Goal: Task Accomplishment & Management: Manage account settings

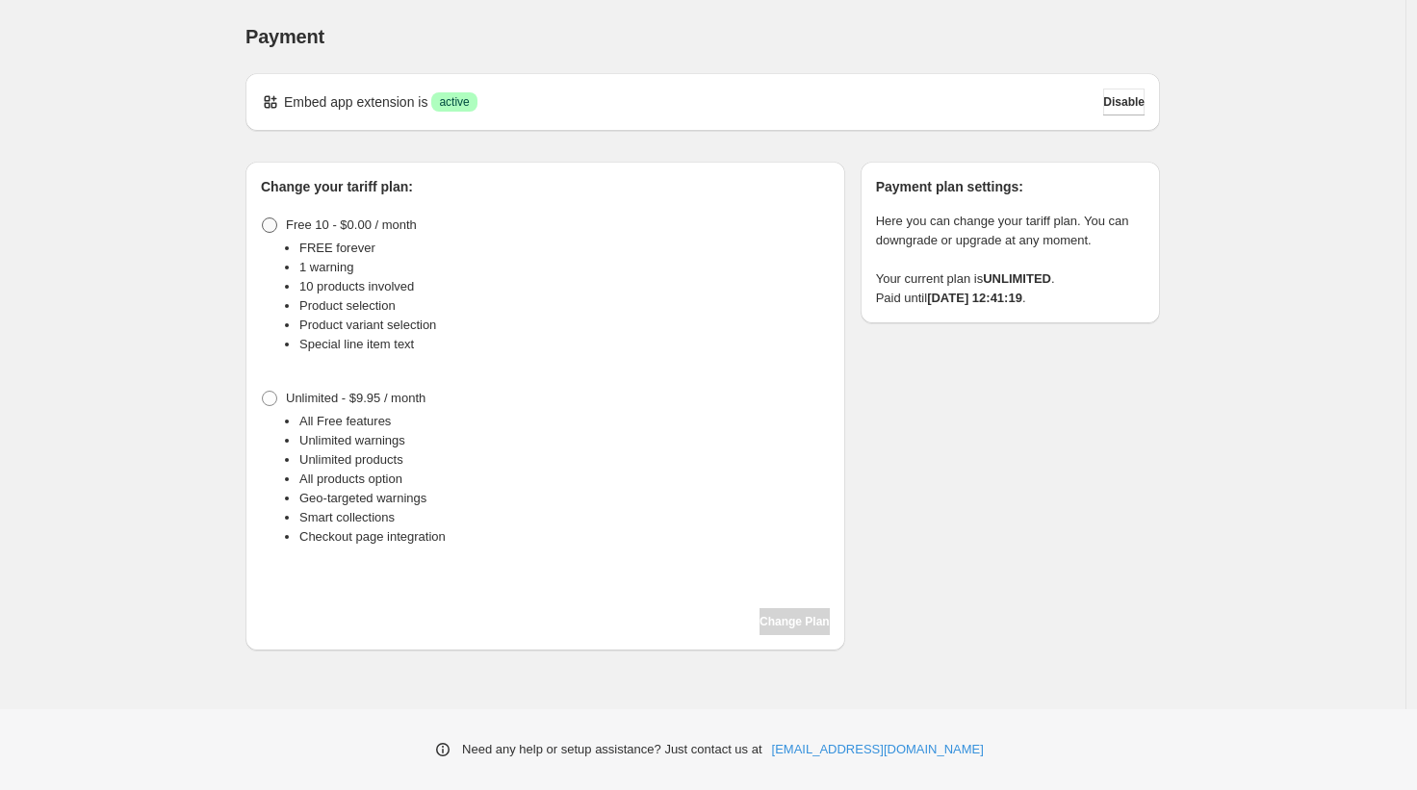
click at [268, 231] on span at bounding box center [269, 225] width 15 height 15
click at [788, 617] on span "Change Plan" at bounding box center [795, 621] width 70 height 15
